Goal: Transaction & Acquisition: Purchase product/service

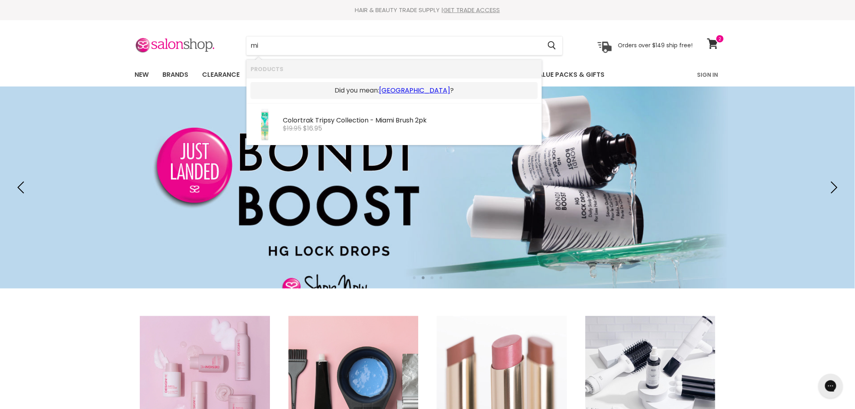
type input "m"
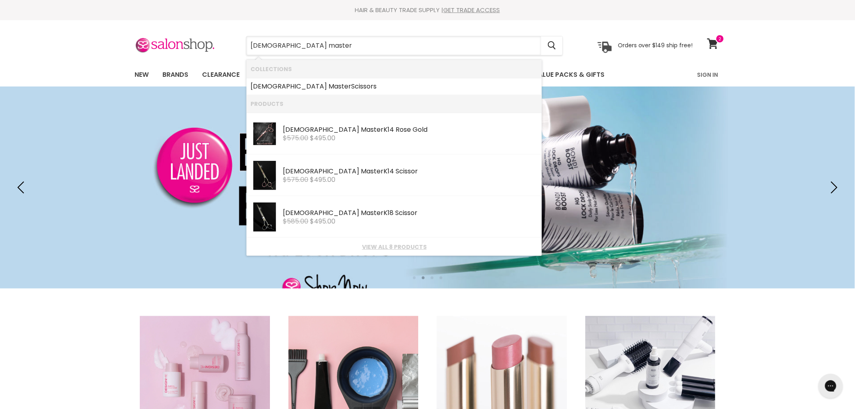
type input "[DEMOGRAPHIC_DATA] master"
click at [311, 86] on link "[DEMOGRAPHIC_DATA] Master Scissors" at bounding box center [393, 86] width 287 height 13
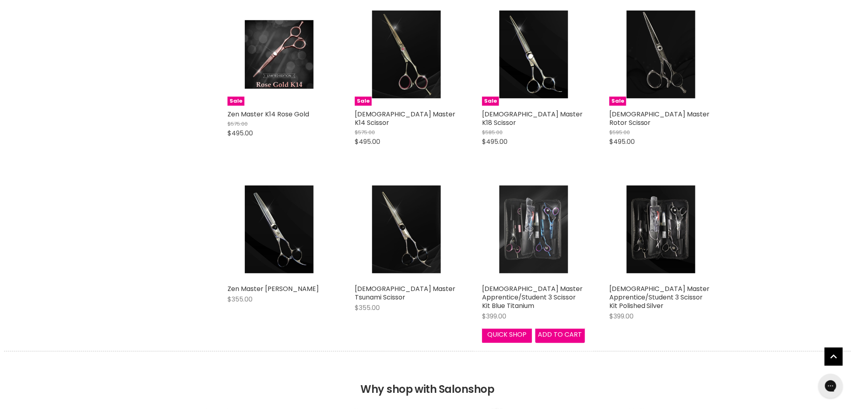
click at [519, 221] on img "Main content" at bounding box center [533, 229] width 69 height 103
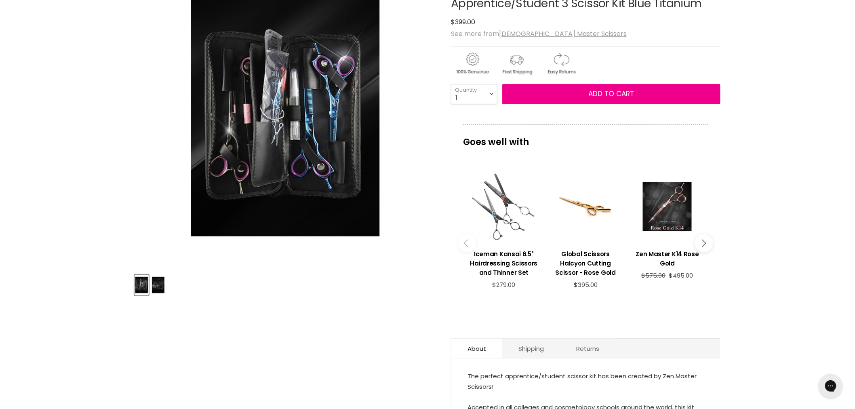
scroll to position [135, 0]
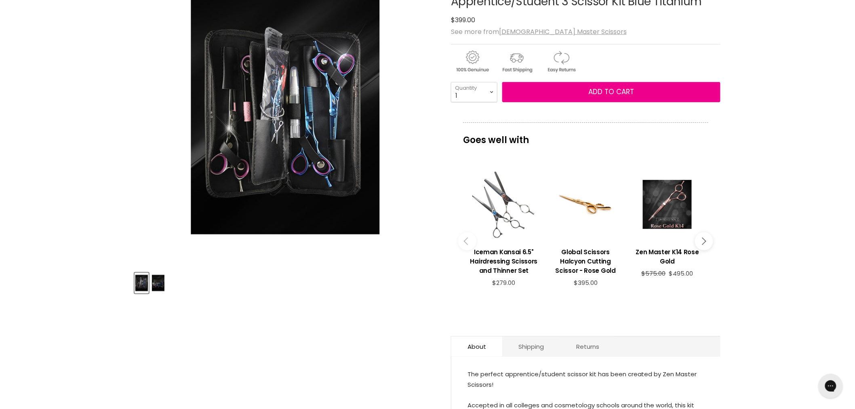
click at [155, 282] on img "Product thumbnails" at bounding box center [158, 282] width 13 height 19
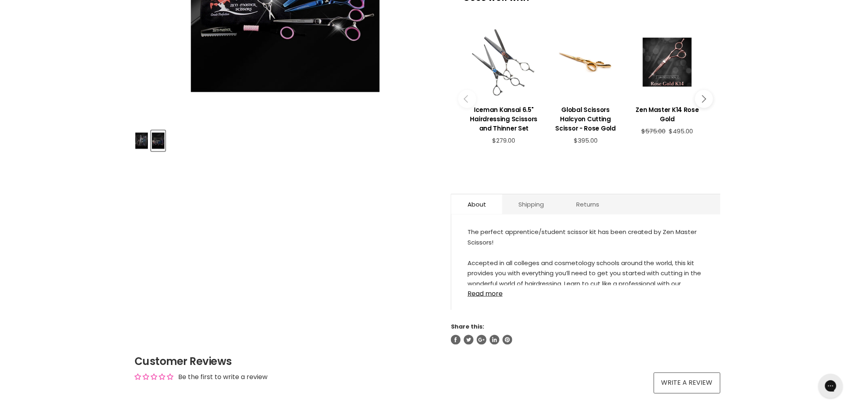
scroll to position [359, 0]
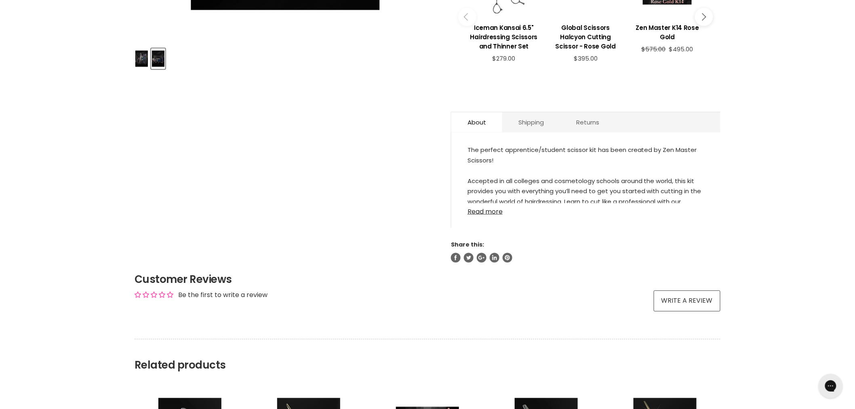
click at [493, 203] on link "Read more" at bounding box center [585, 209] width 237 height 12
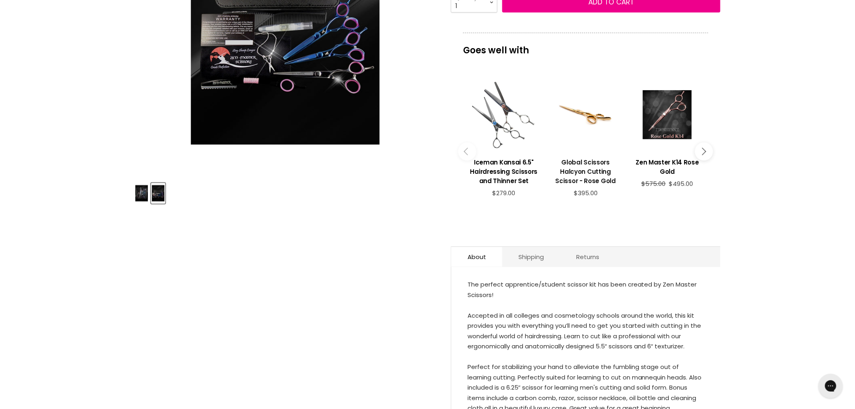
scroll to position [0, 0]
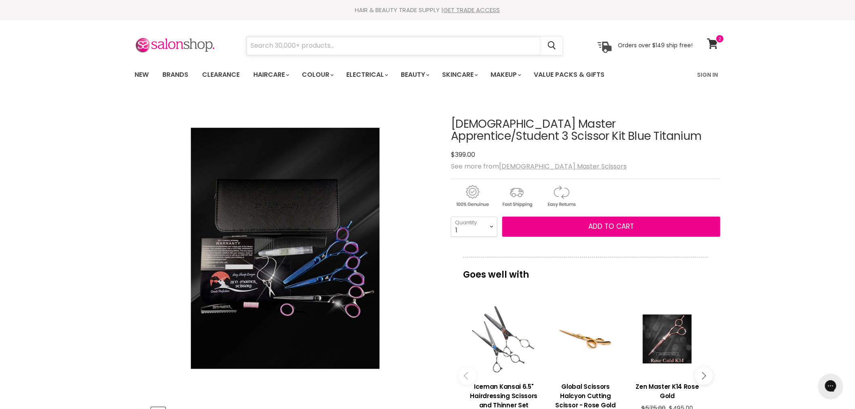
click at [269, 51] on input "Search" at bounding box center [393, 45] width 294 height 19
type input "facial gauze"
click at [349, 91] on div "Facial Gauze with neck 50pk" at bounding box center [410, 95] width 255 height 8
